Goal: Task Accomplishment & Management: Complete application form

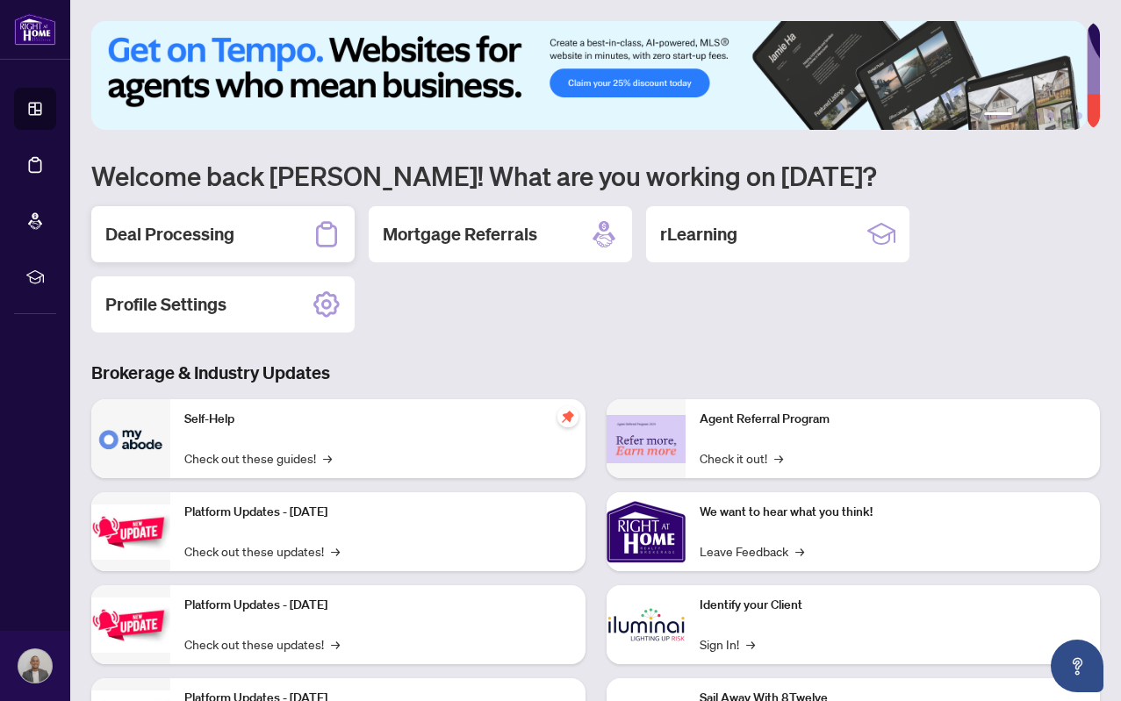
click at [248, 237] on div "Deal Processing" at bounding box center [222, 234] width 263 height 56
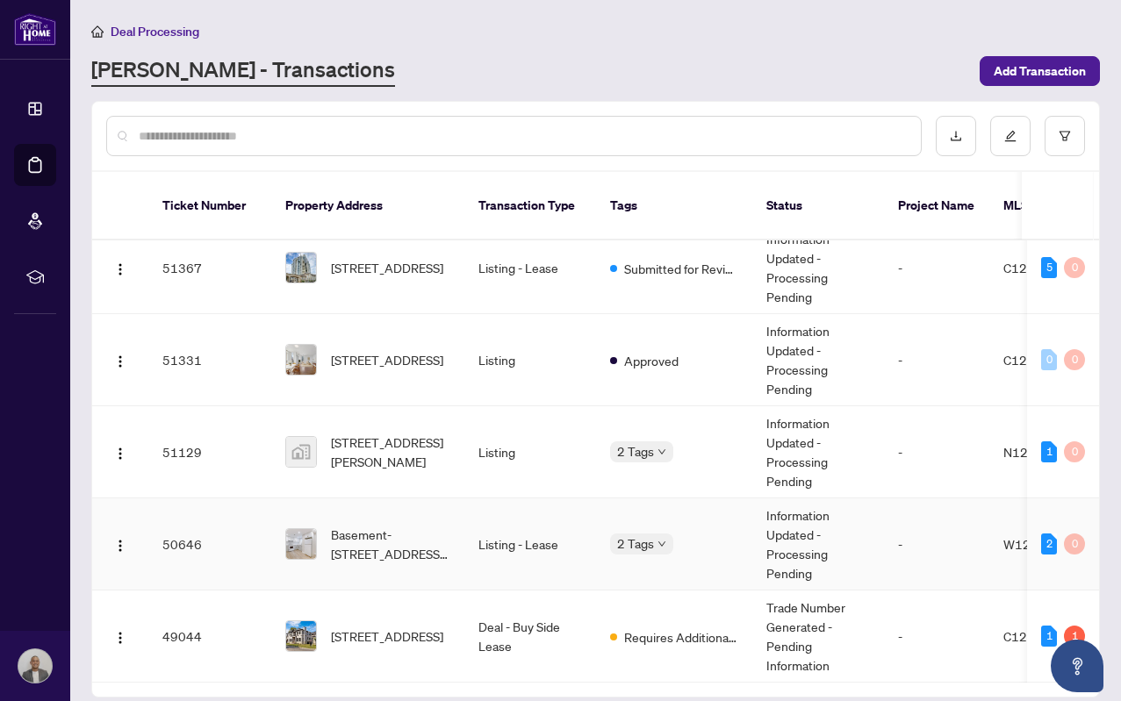
scroll to position [261, 0]
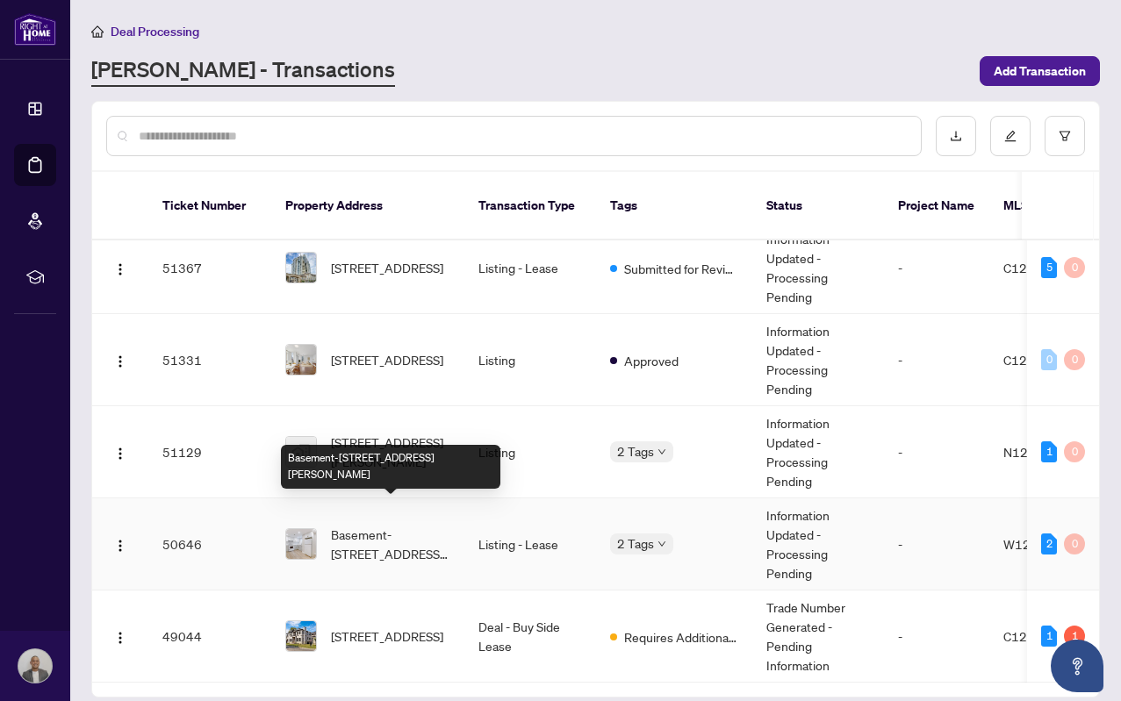
click at [444, 529] on span "Basement-[STREET_ADDRESS][PERSON_NAME]" at bounding box center [390, 544] width 119 height 39
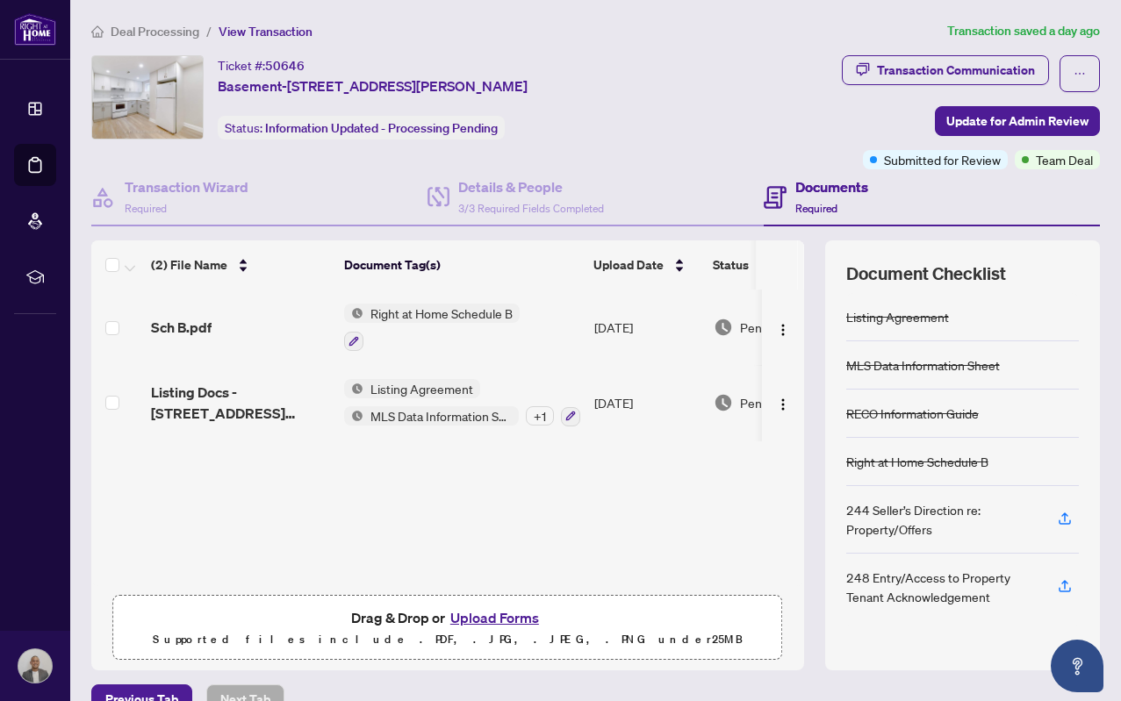
click at [812, 195] on h4 "Documents" at bounding box center [831, 186] width 73 height 21
click at [834, 196] on h4 "Documents" at bounding box center [831, 186] width 73 height 21
click at [824, 188] on h4 "Documents" at bounding box center [831, 186] width 73 height 21
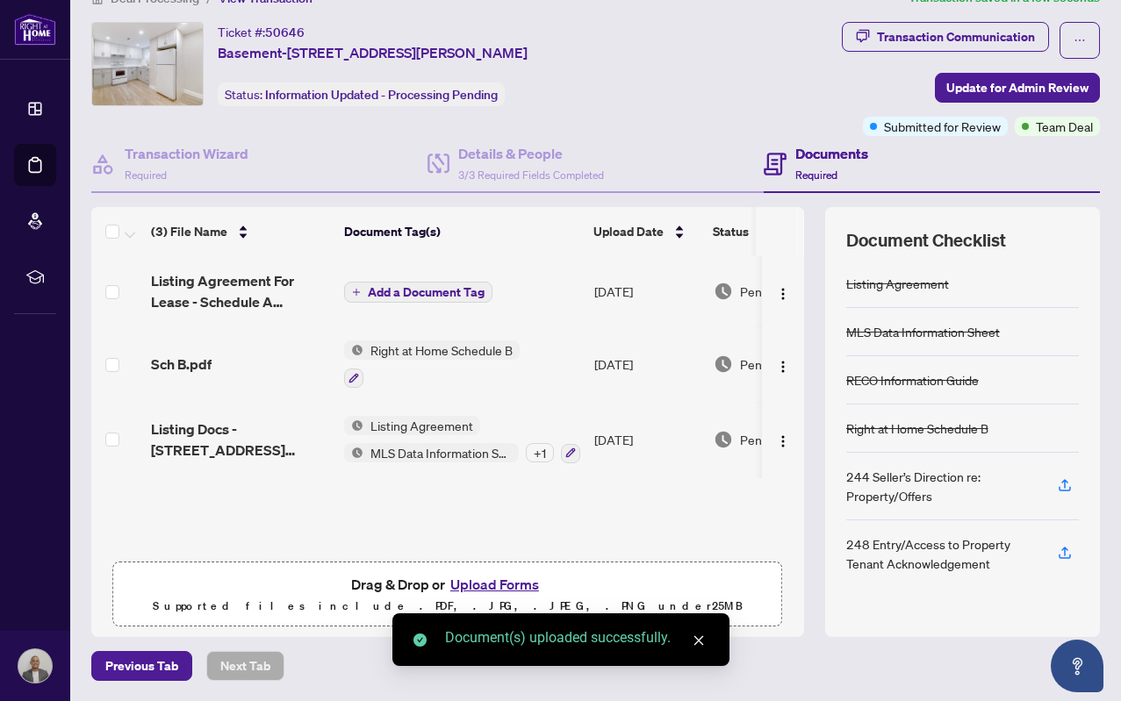
click at [429, 287] on span "Add a Document Tag" at bounding box center [426, 292] width 117 height 12
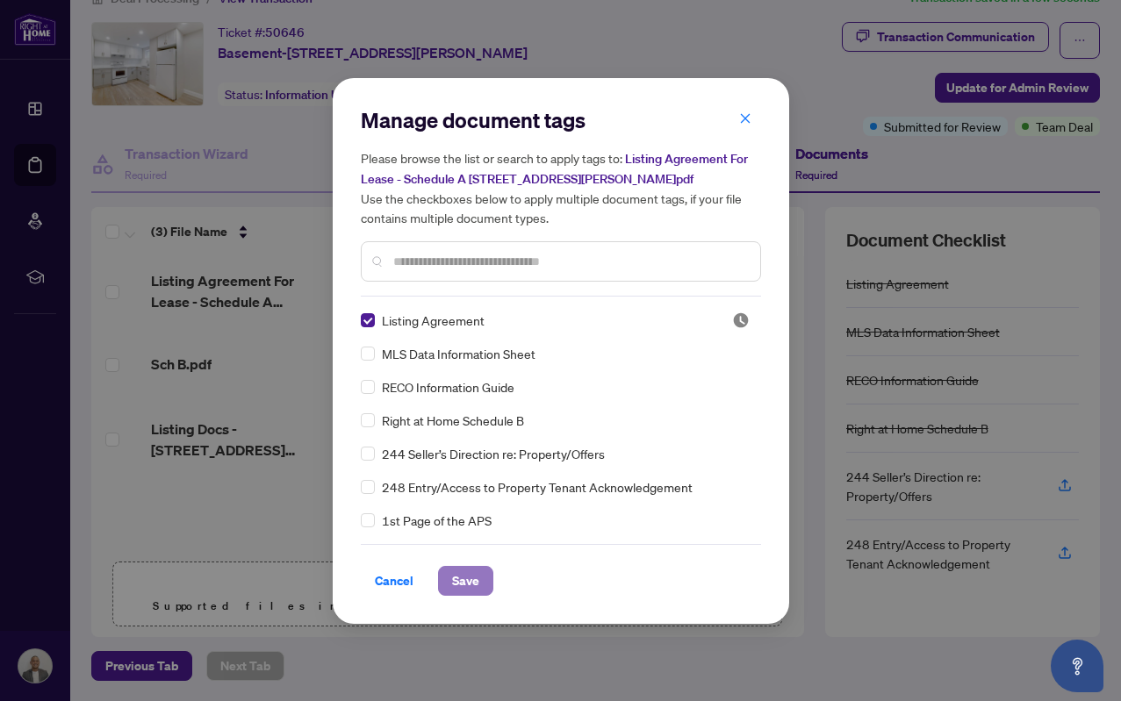
click at [469, 578] on span "Save" at bounding box center [465, 581] width 27 height 28
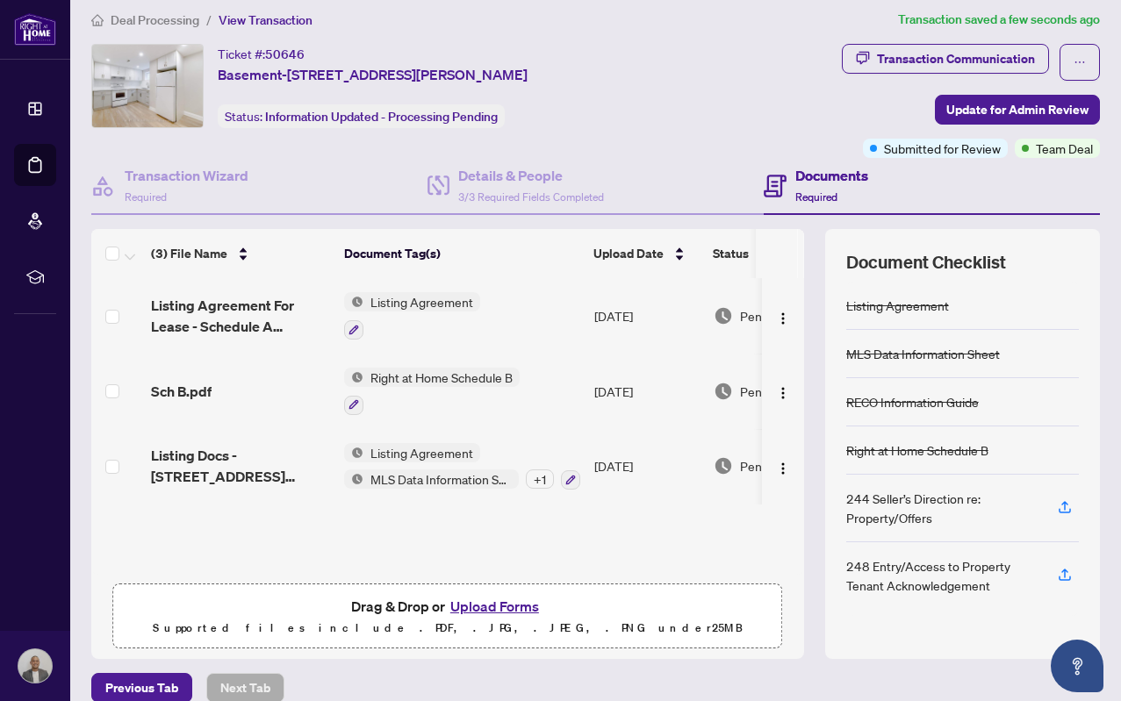
scroll to position [0, 0]
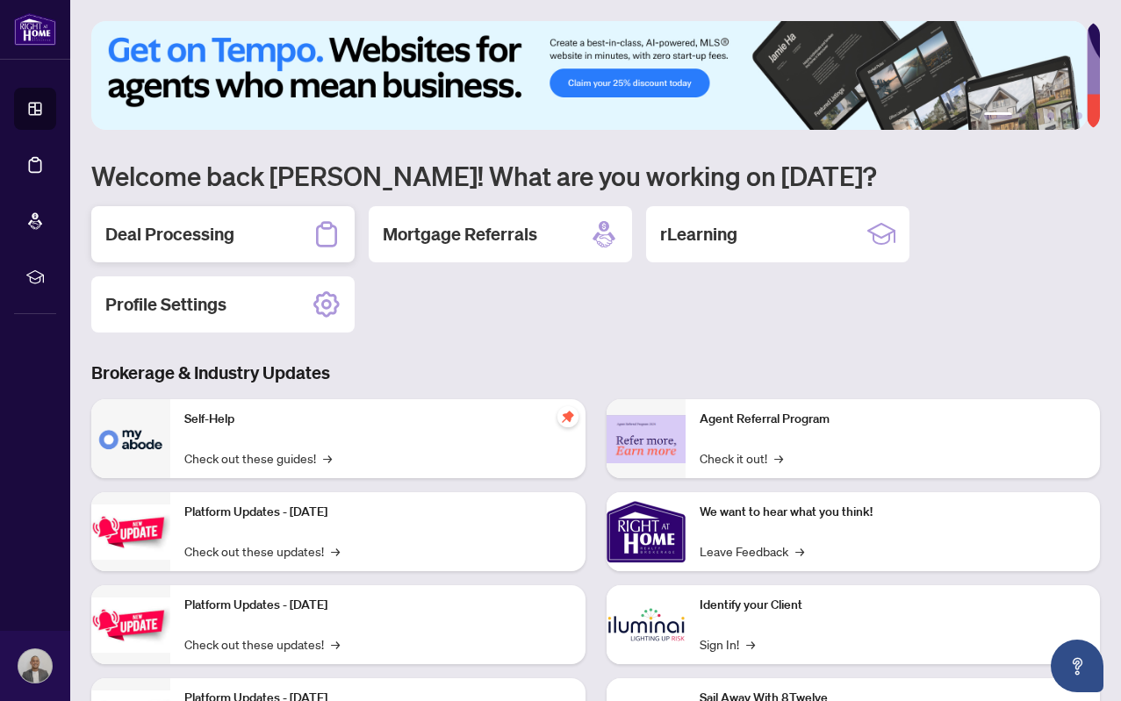
click at [240, 249] on div "Deal Processing" at bounding box center [222, 234] width 263 height 56
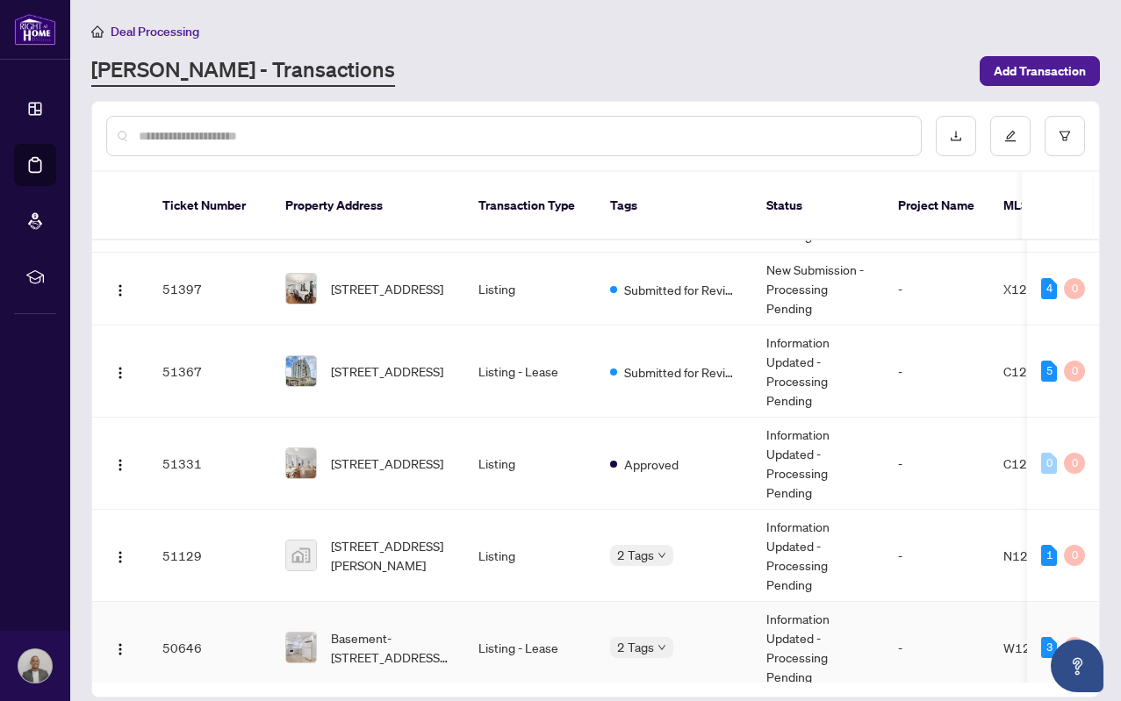
scroll to position [261, 0]
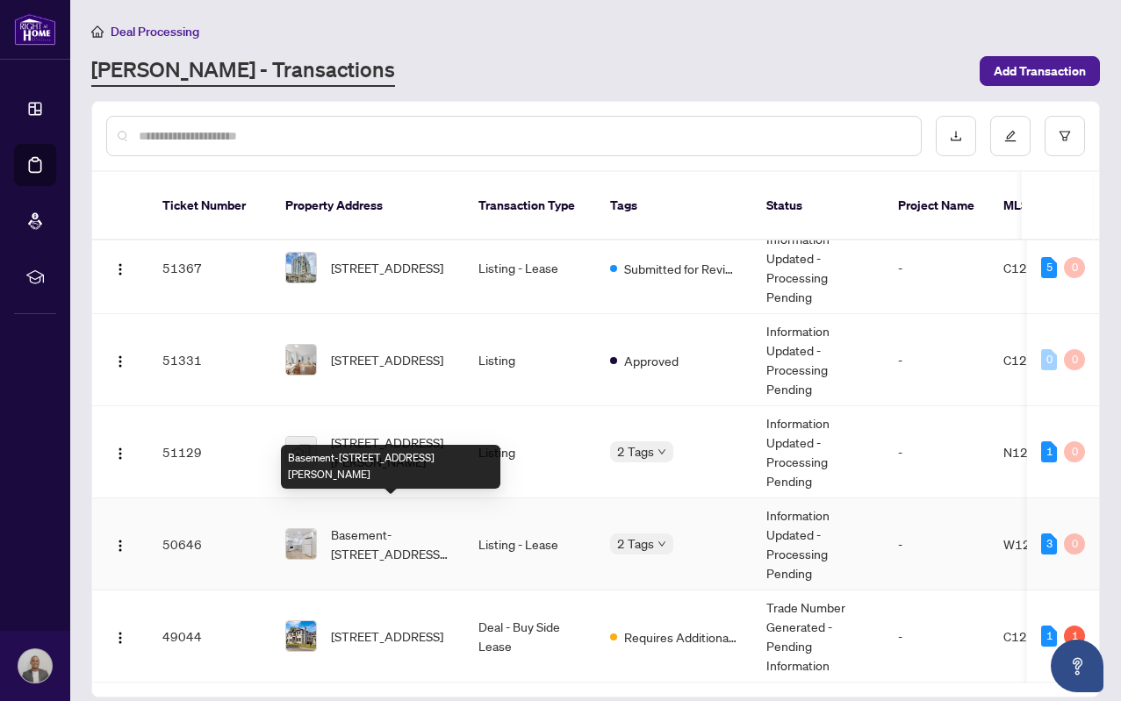
click at [400, 528] on span "Basement-[STREET_ADDRESS][PERSON_NAME]" at bounding box center [390, 544] width 119 height 39
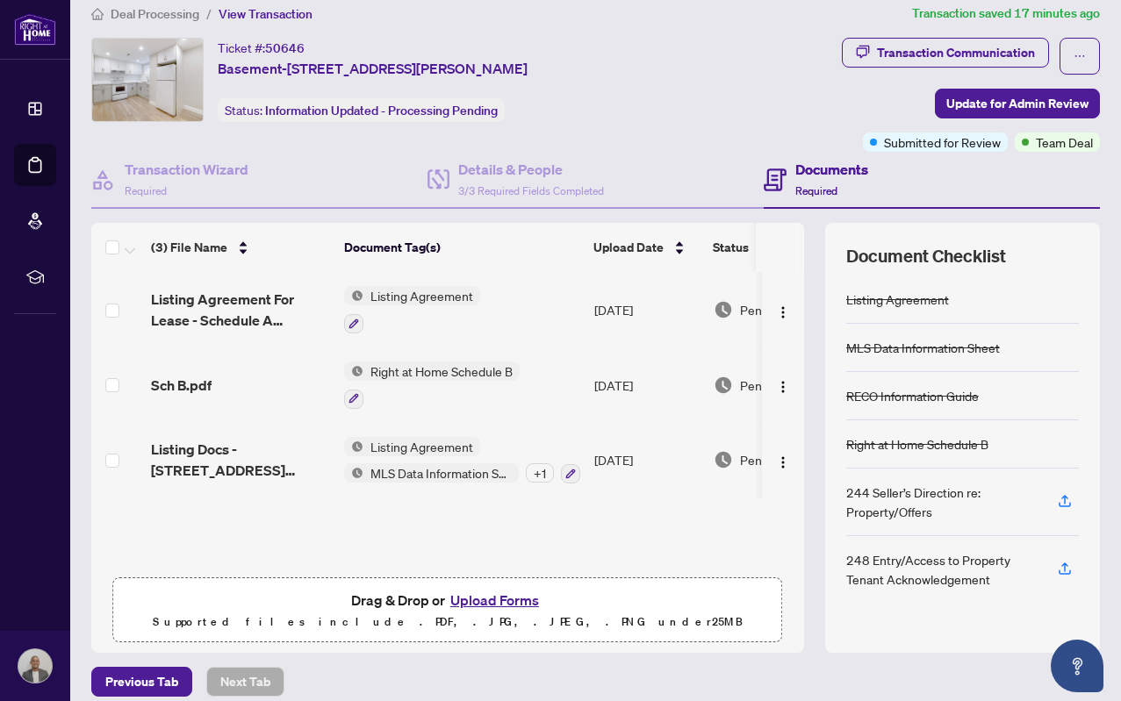
scroll to position [33, 0]
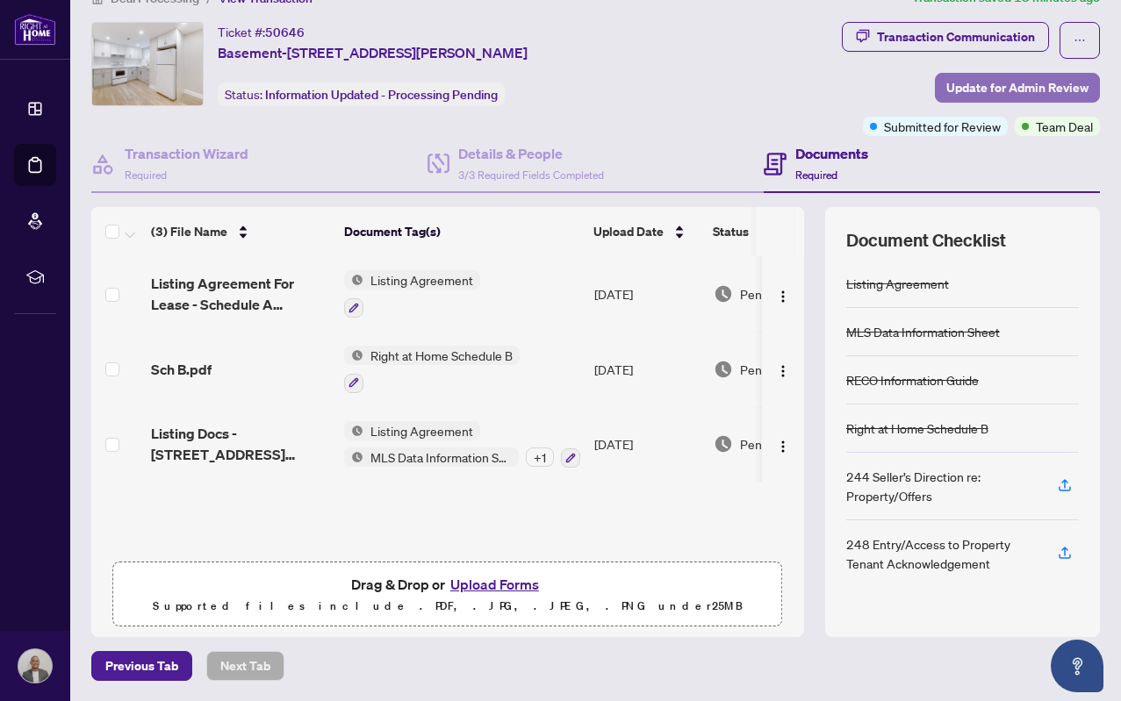
click at [975, 82] on span "Update for Admin Review" at bounding box center [1017, 88] width 142 height 28
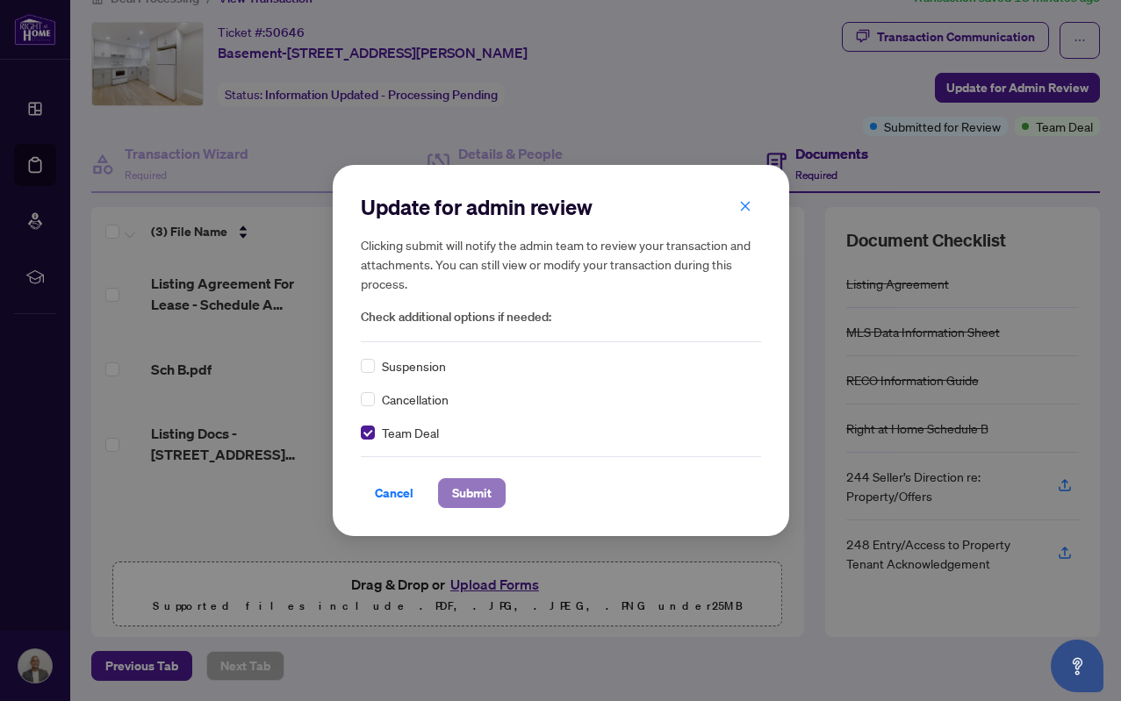
click at [470, 495] on span "Submit" at bounding box center [471, 493] width 39 height 28
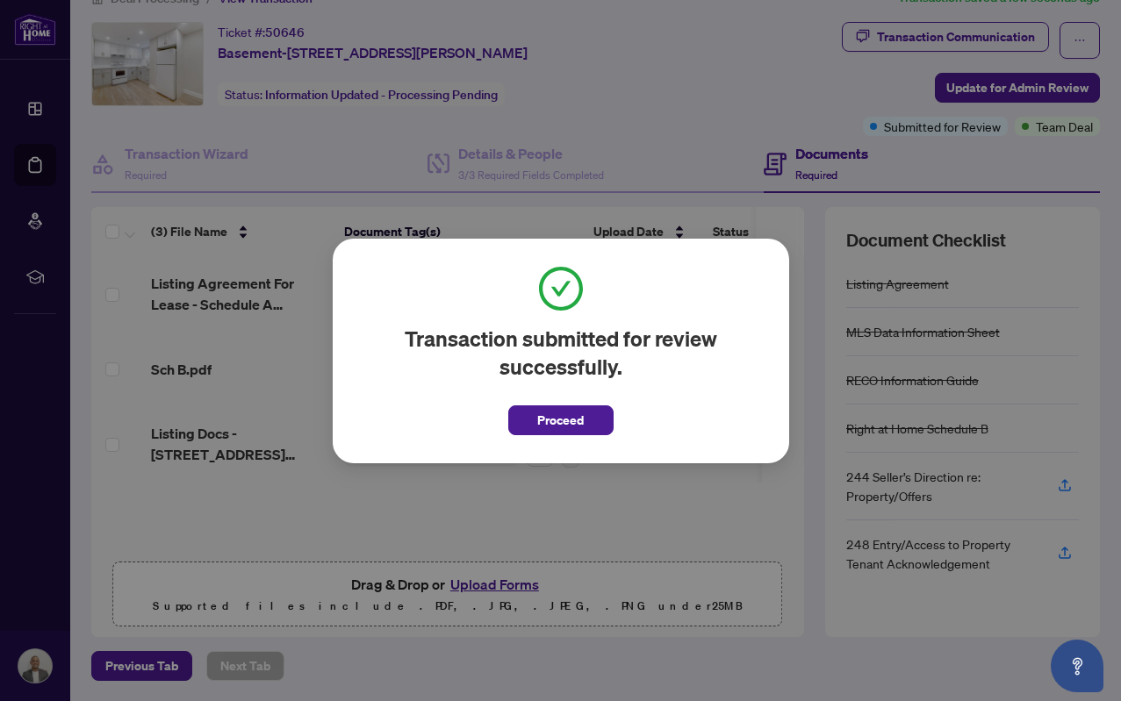
click at [548, 420] on span "Proceed" at bounding box center [560, 420] width 47 height 28
